Goal: Obtain resource: Download file/media

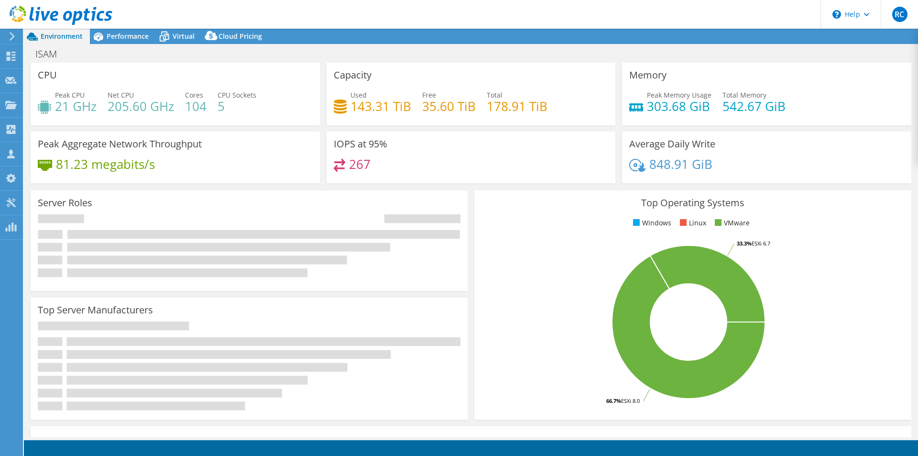
select select "USD"
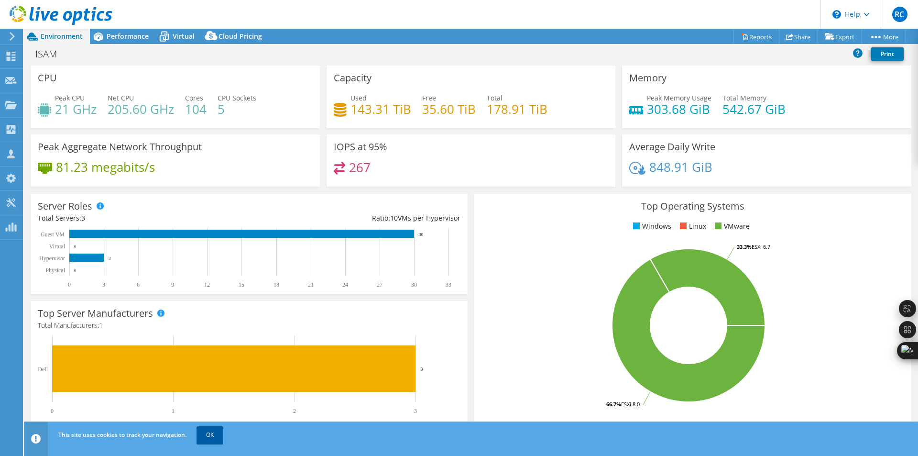
click at [203, 430] on link "OK" at bounding box center [210, 434] width 27 height 17
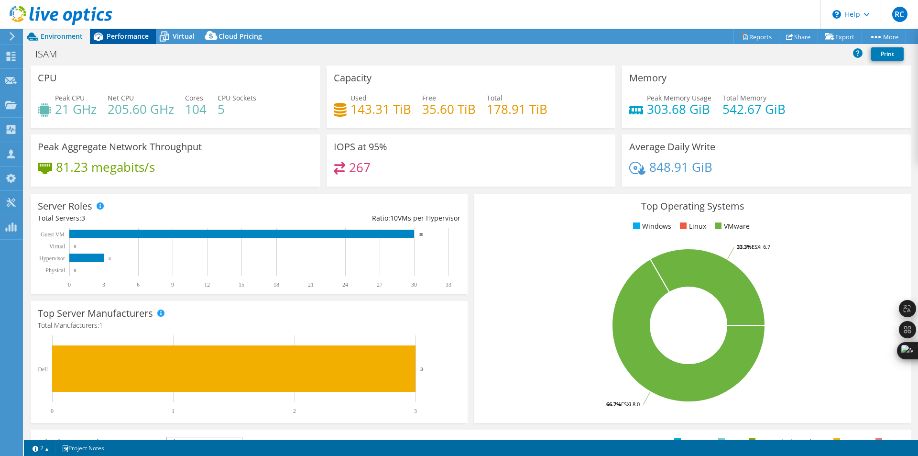
click at [122, 32] on span "Performance" at bounding box center [128, 36] width 42 height 9
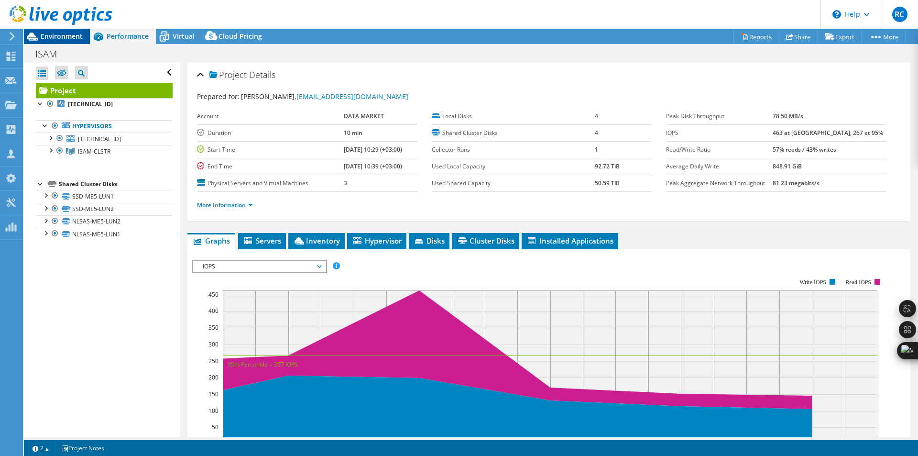
click at [68, 41] on div "Environment" at bounding box center [57, 36] width 66 height 15
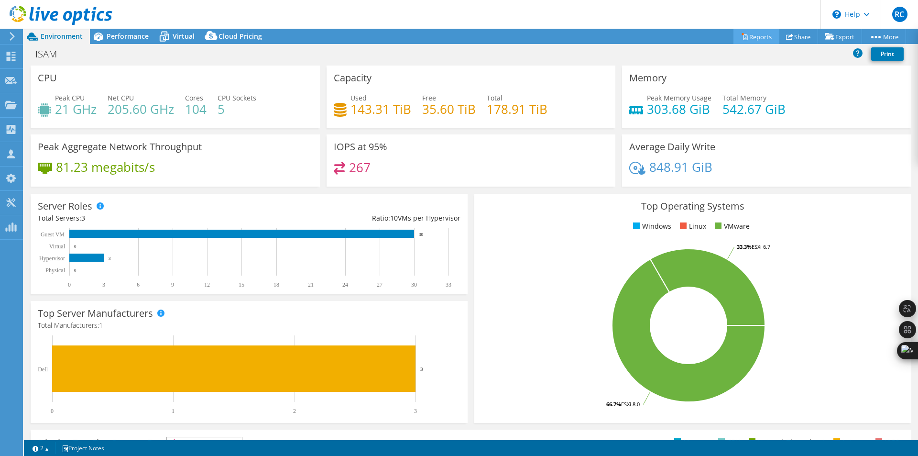
click at [750, 32] on link "Reports" at bounding box center [757, 36] width 46 height 15
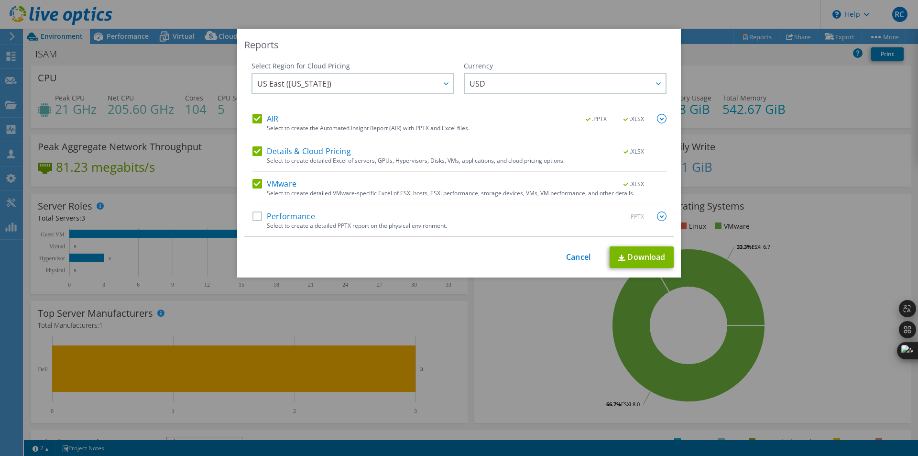
click at [253, 213] on label "Performance" at bounding box center [284, 216] width 63 height 10
click at [0, 0] on input "Performance" at bounding box center [0, 0] width 0 height 0
click at [256, 118] on label "AIR" at bounding box center [266, 119] width 26 height 10
click at [0, 0] on input "AIR" at bounding box center [0, 0] width 0 height 0
click at [253, 143] on div "AIR .PPTX .XLSX Select to create the Automated Insight Report (AIR) with PPTX a…" at bounding box center [460, 175] width 414 height 122
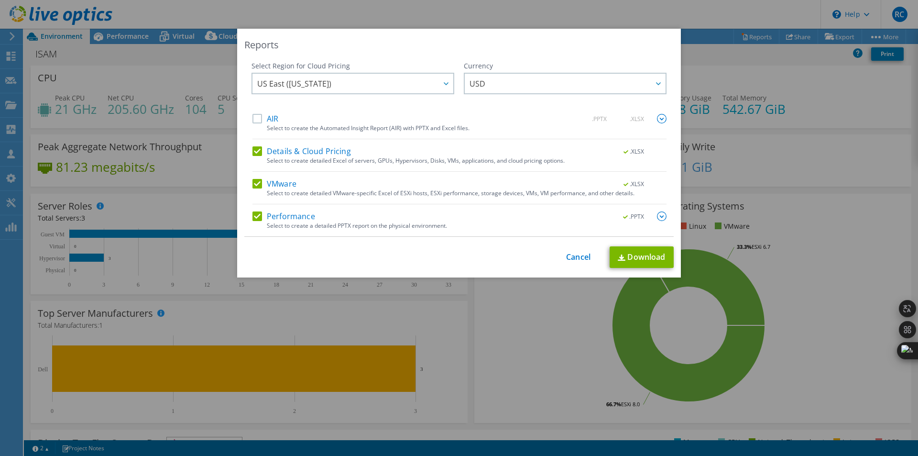
click at [258, 147] on label "Details & Cloud Pricing" at bounding box center [302, 151] width 99 height 10
click at [0, 0] on input "Details & Cloud Pricing" at bounding box center [0, 0] width 0 height 0
click at [656, 222] on div "Select to create a detailed PPTX report on the physical environment." at bounding box center [467, 225] width 400 height 7
click at [662, 216] on img at bounding box center [662, 216] width 10 height 10
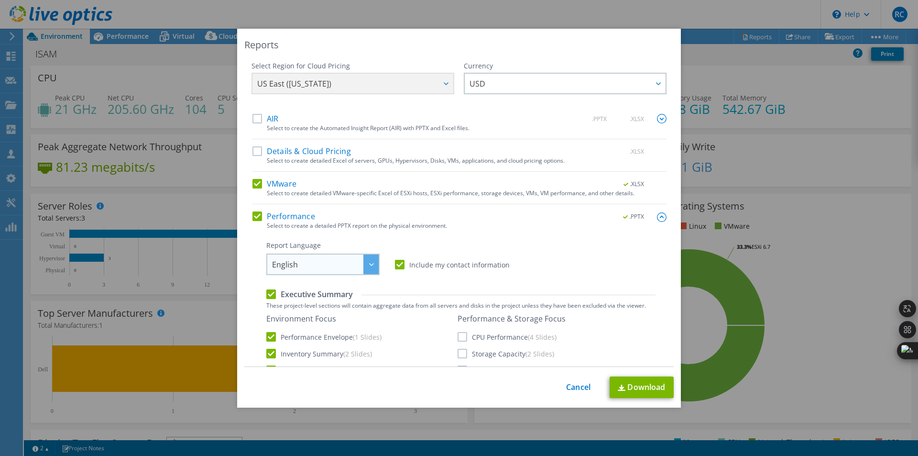
click at [331, 258] on span "English" at bounding box center [325, 264] width 107 height 20
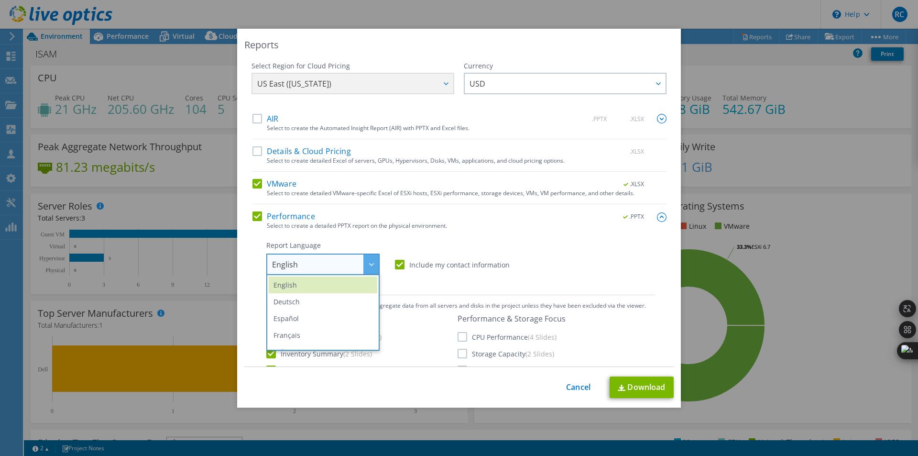
click at [337, 267] on span "English" at bounding box center [325, 264] width 107 height 20
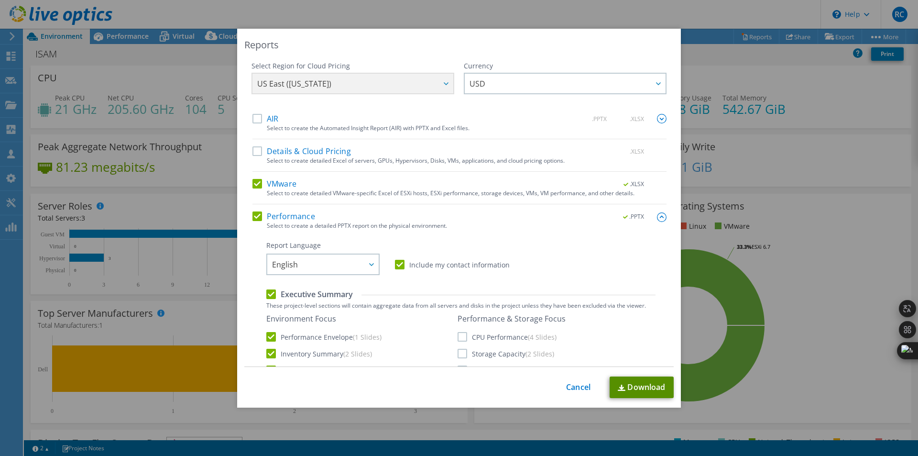
click at [645, 383] on link "Download" at bounding box center [642, 387] width 64 height 22
